Goal: Information Seeking & Learning: Learn about a topic

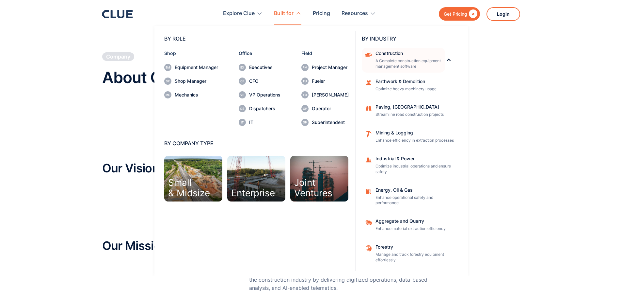
drag, startPoint x: 417, startPoint y: 55, endPoint x: 388, endPoint y: 59, distance: 29.5
click at [388, 59] on p "A Complete construction equipment management software" at bounding box center [408, 63] width 65 height 11
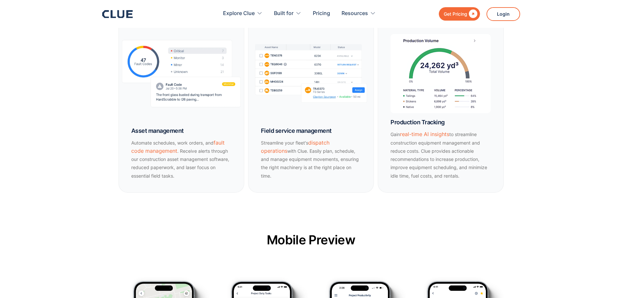
scroll to position [567, 0]
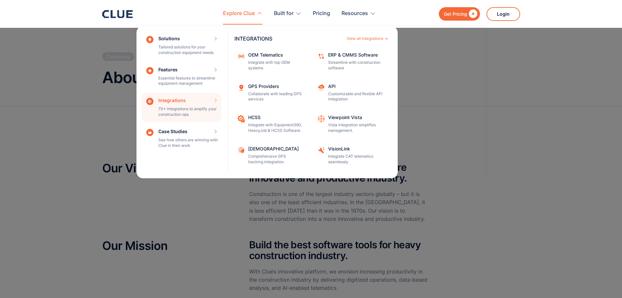
click at [183, 101] on div "Integrations 70+ integrations to amplify your construction ops INTEGRATIONS Vie…" at bounding box center [181, 107] width 80 height 29
click at [361, 37] on div "View all integrations" at bounding box center [365, 39] width 37 height 4
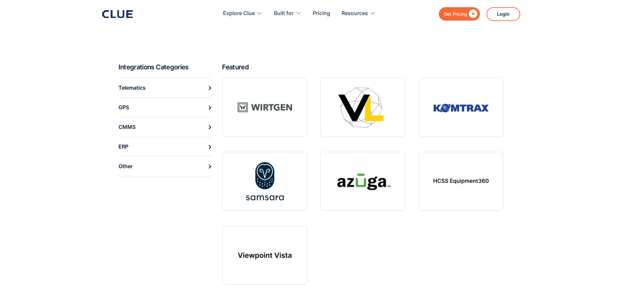
scroll to position [225, 0]
